Goal: Information Seeking & Learning: Understand process/instructions

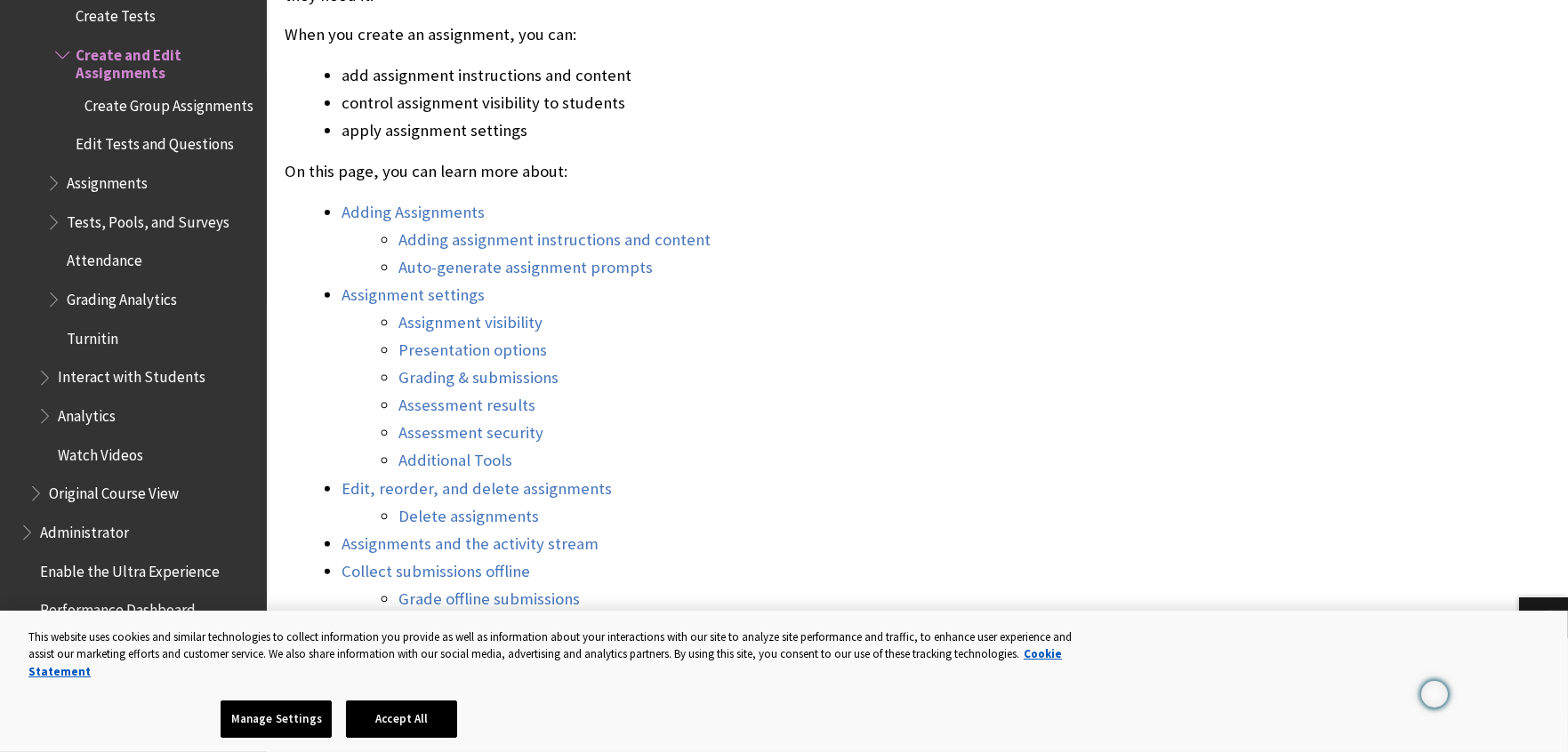
scroll to position [800, 0]
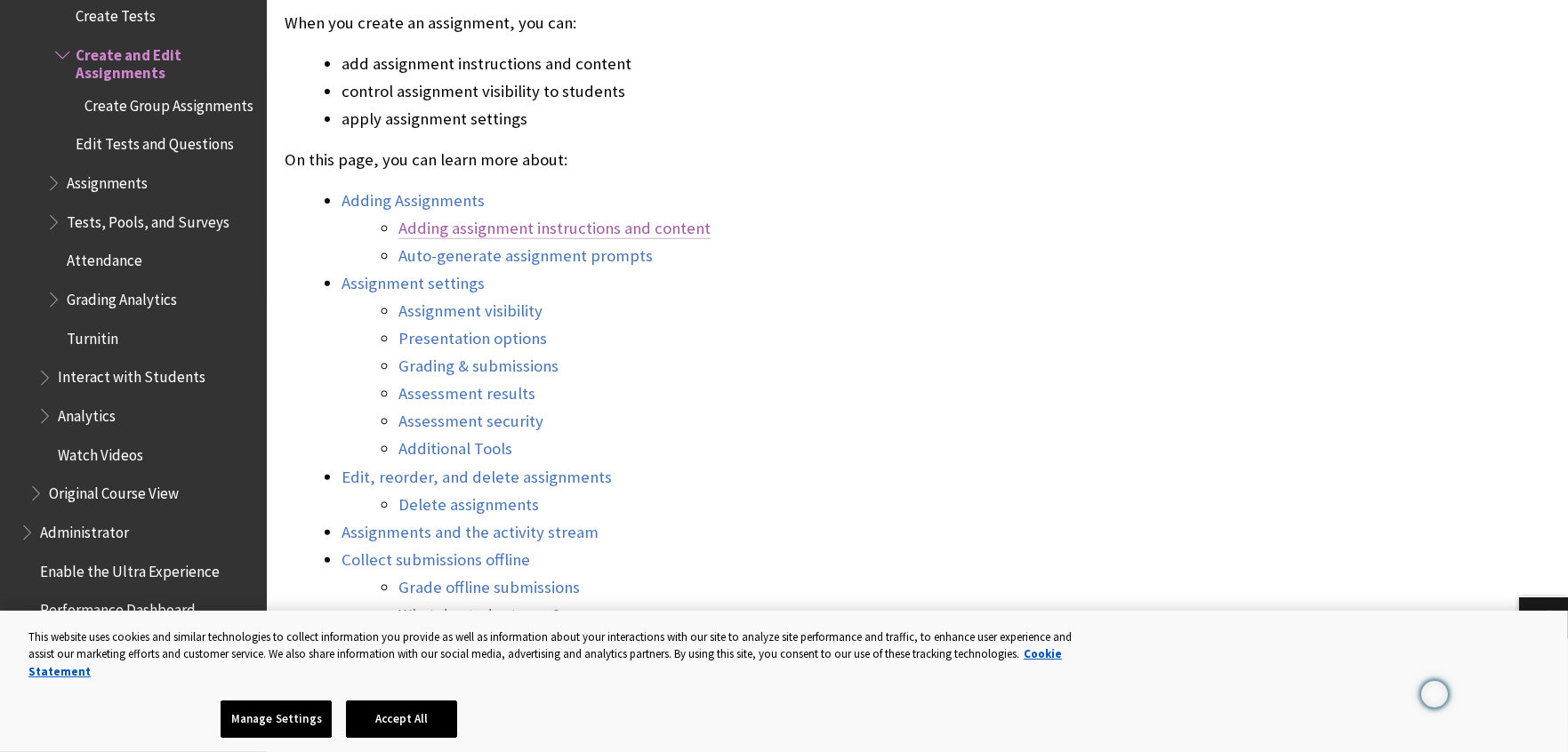
click at [424, 228] on link "Adding assignment instructions and content" at bounding box center [554, 228] width 312 height 21
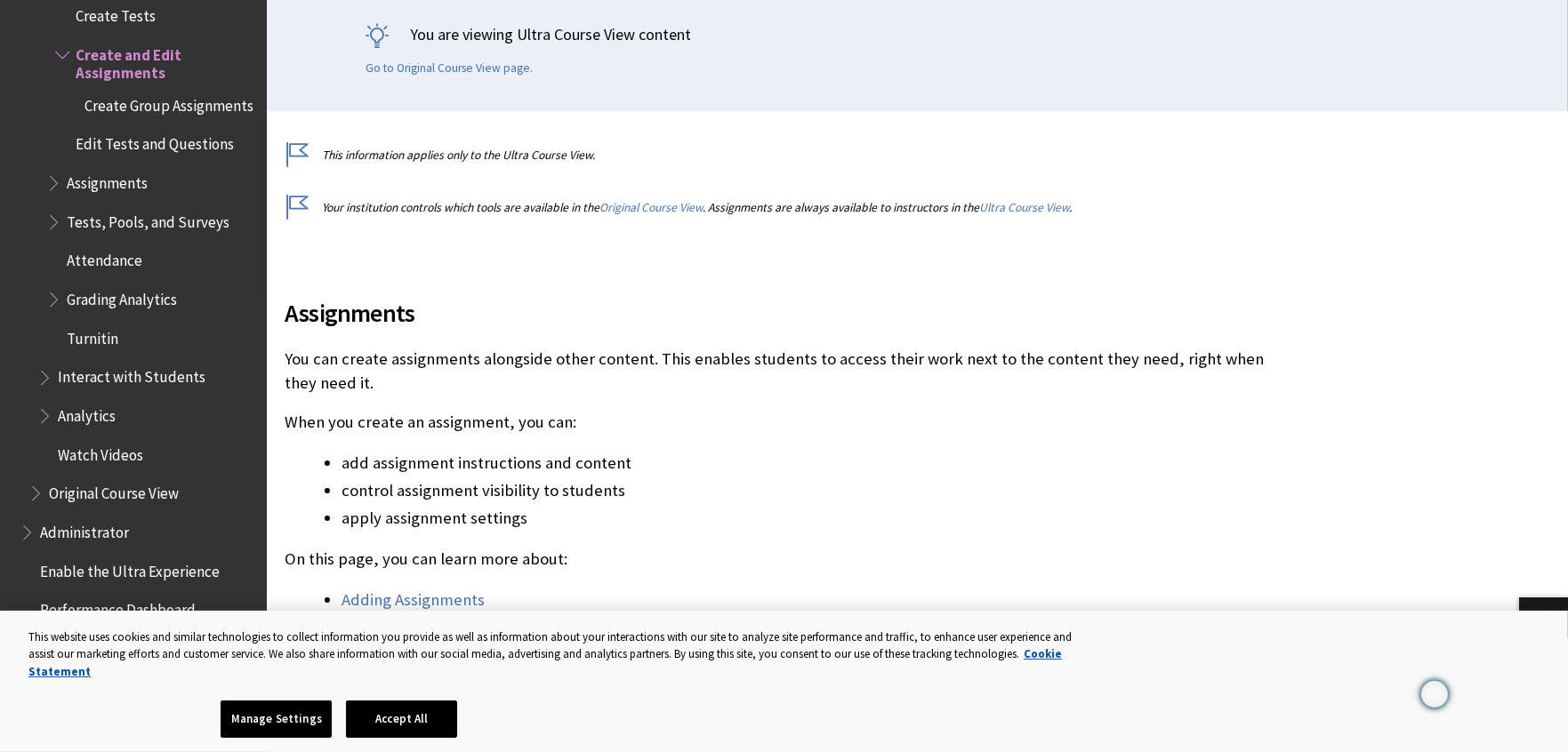
scroll to position [545, 0]
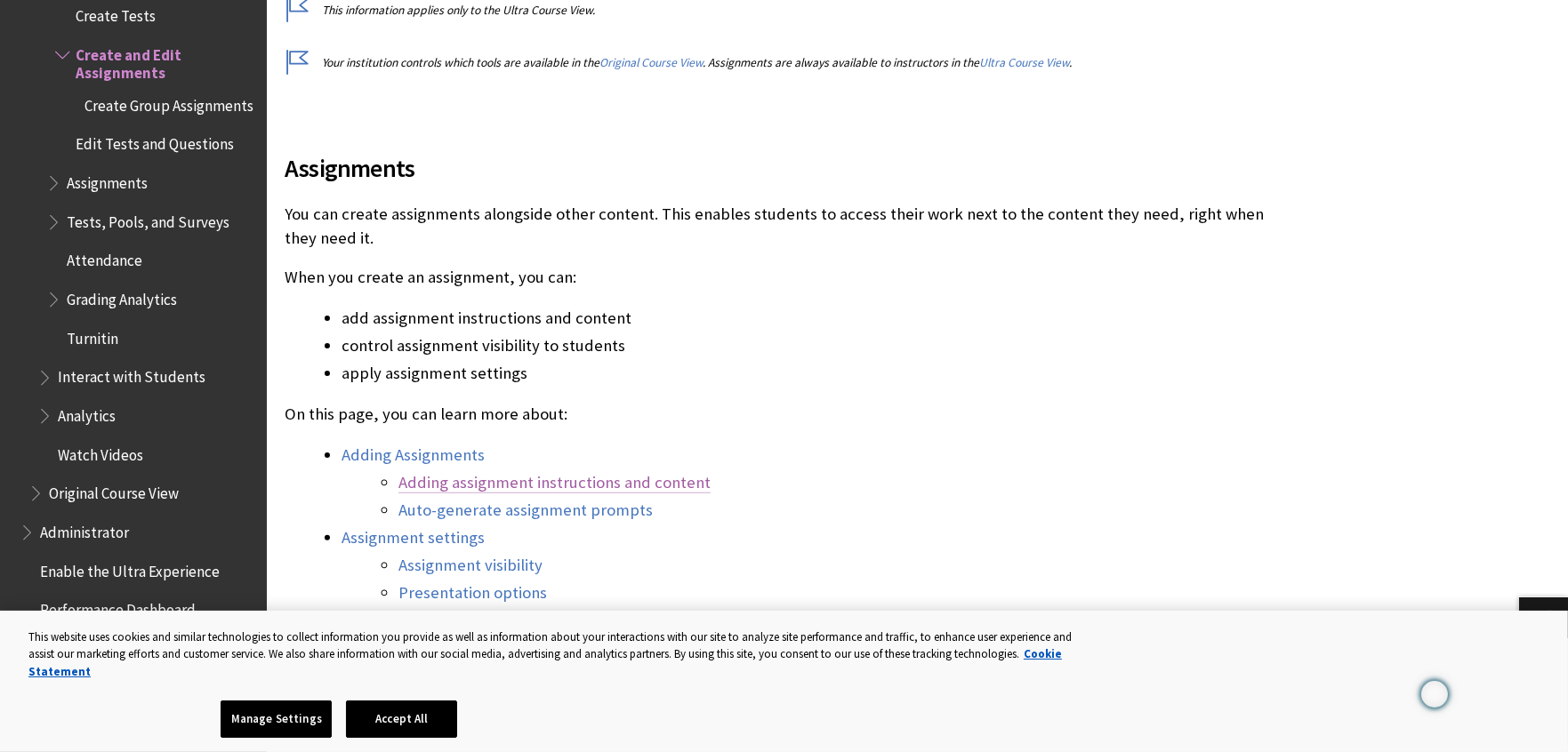
click at [594, 479] on link "Adding assignment instructions and content" at bounding box center [554, 483] width 312 height 21
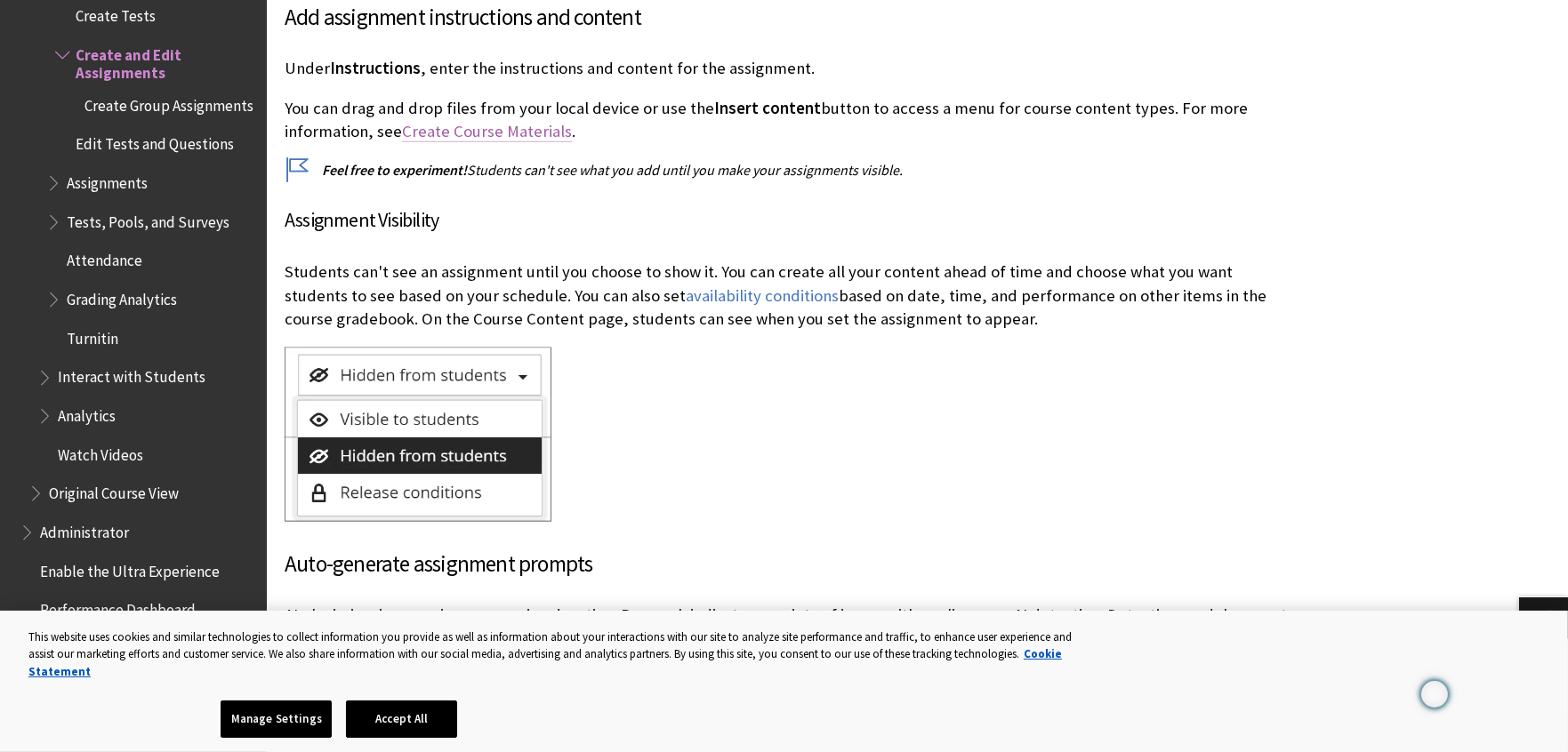
click at [489, 127] on link "Create Course Materials" at bounding box center [487, 132] width 170 height 21
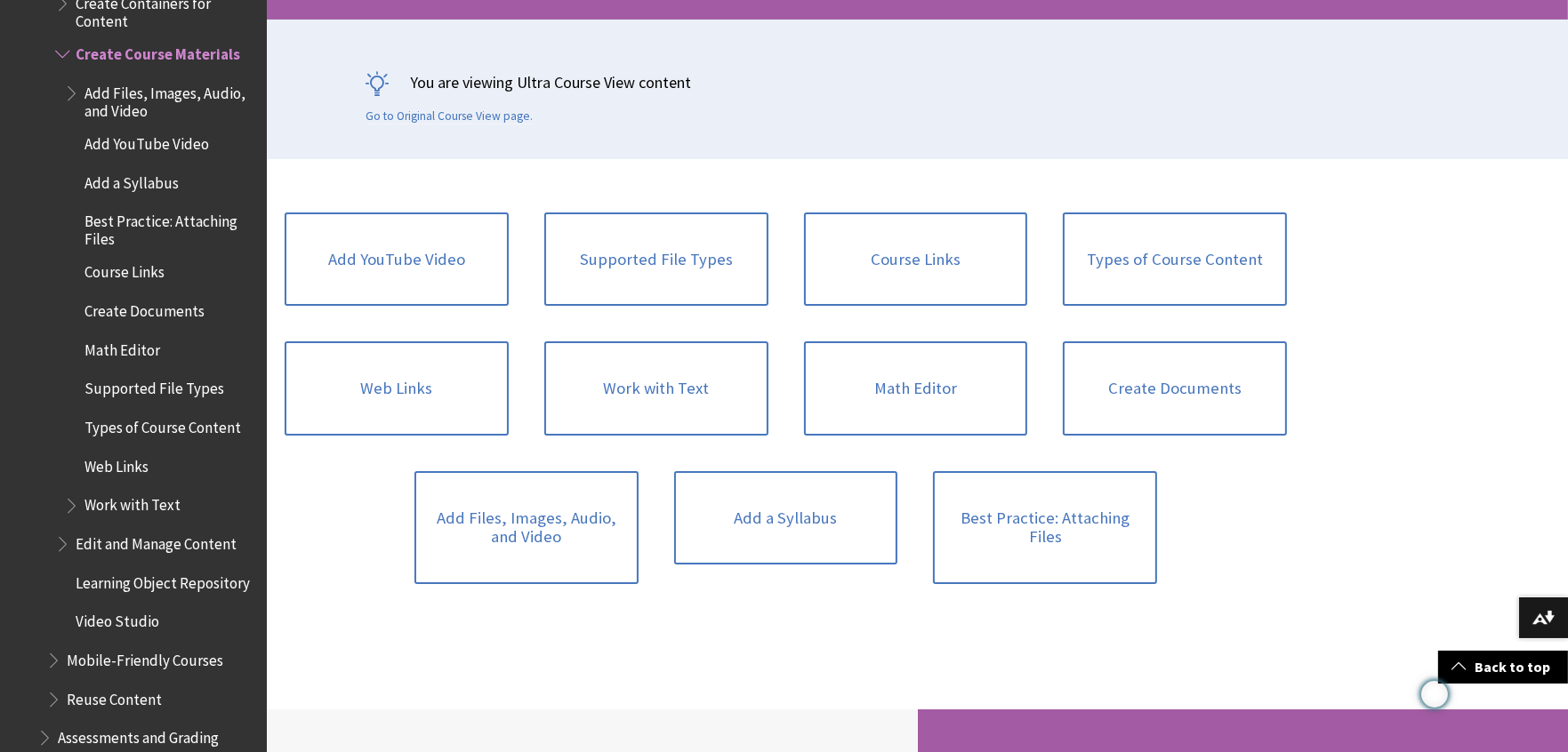
scroll to position [355, 0]
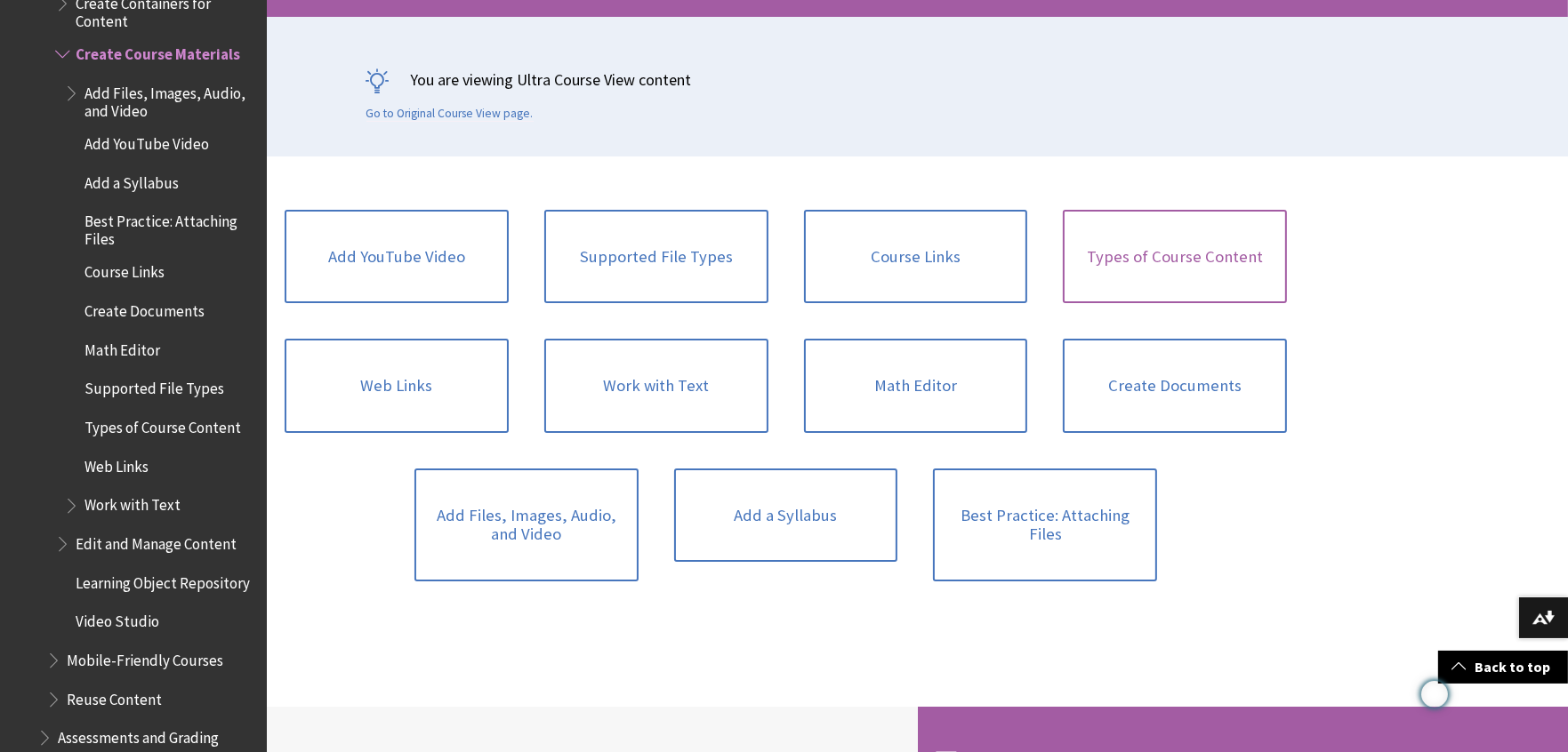
click at [1198, 245] on link "Types of Course Content" at bounding box center [1174, 257] width 224 height 94
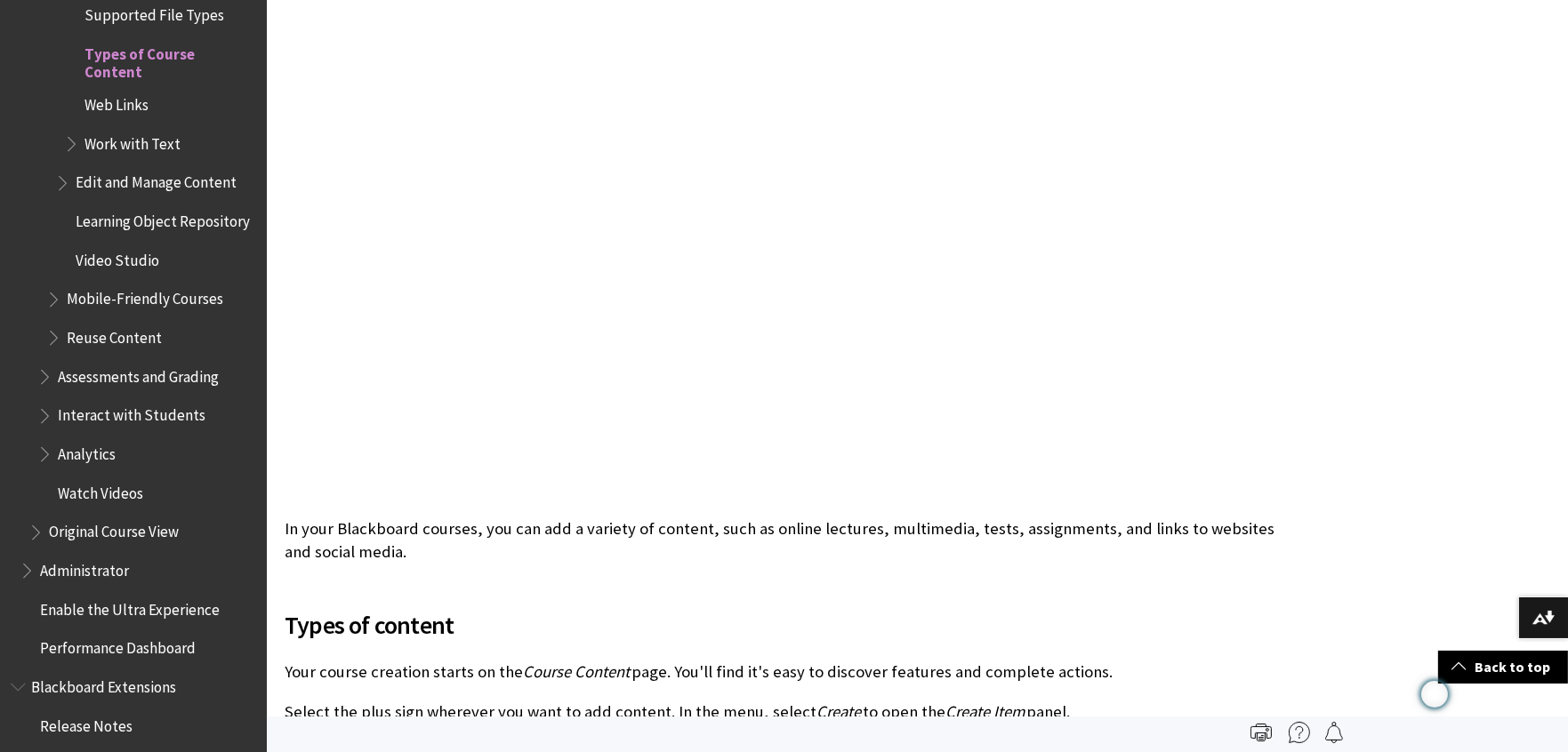
scroll to position [710, 0]
